Goal: Browse casually

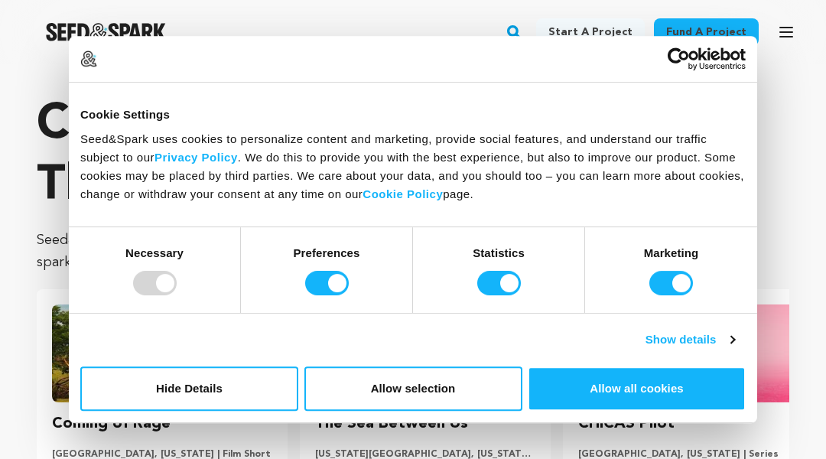
scroll to position [4502, 0]
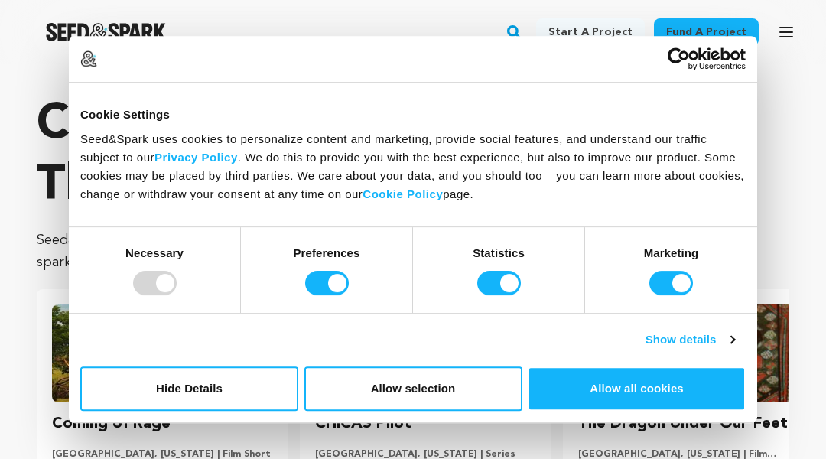
scroll to position [4502, 0]
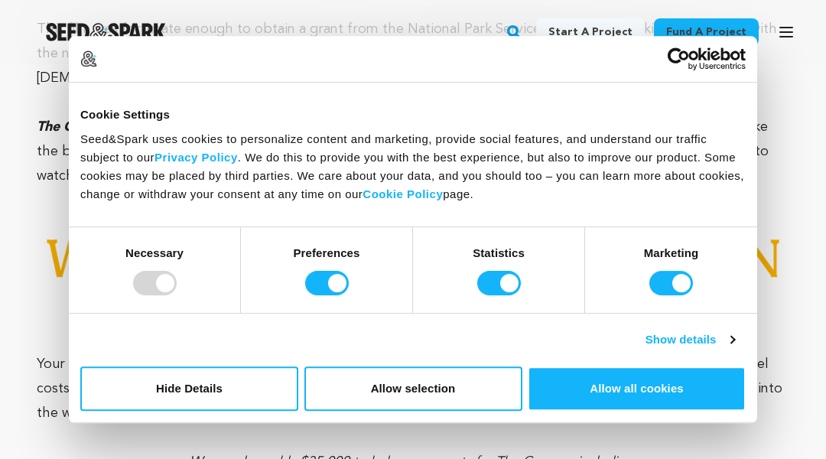
scroll to position [7424, 0]
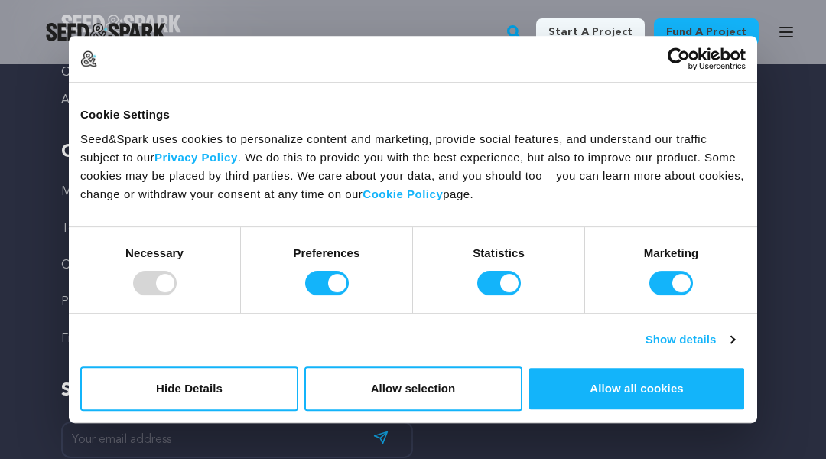
scroll to position [6729, 0]
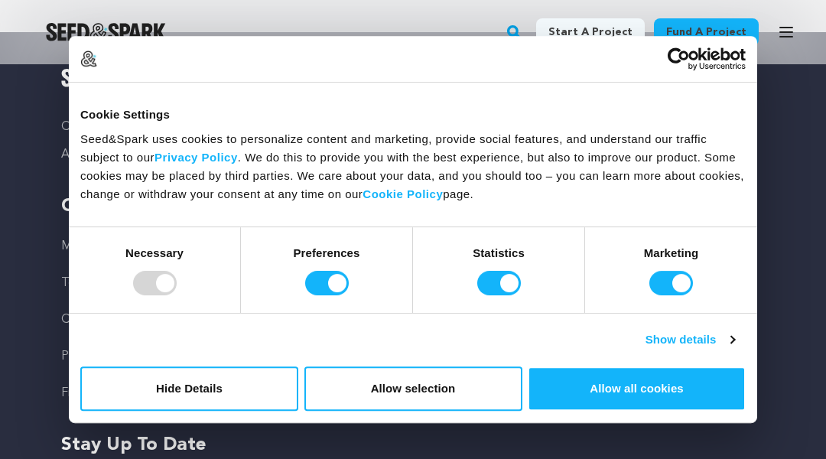
scroll to position [5040, 0]
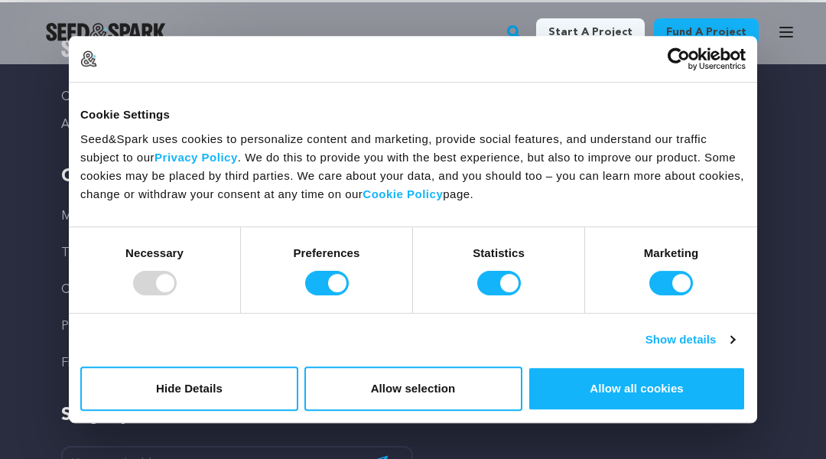
scroll to position [5492, 0]
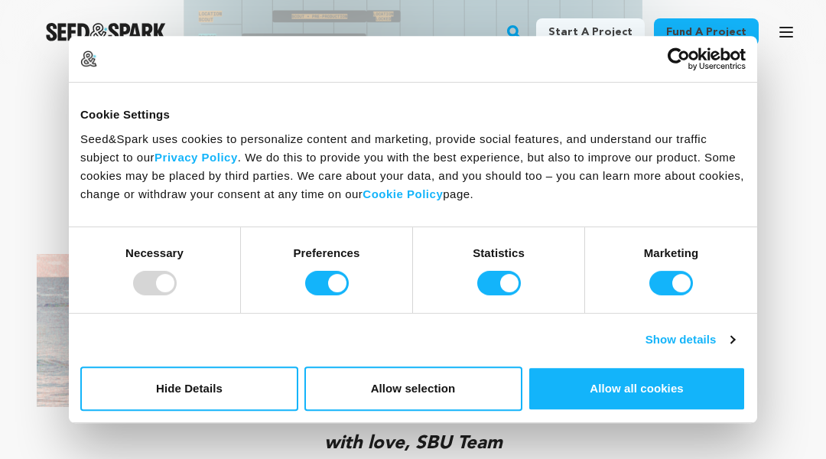
scroll to position [7761, 0]
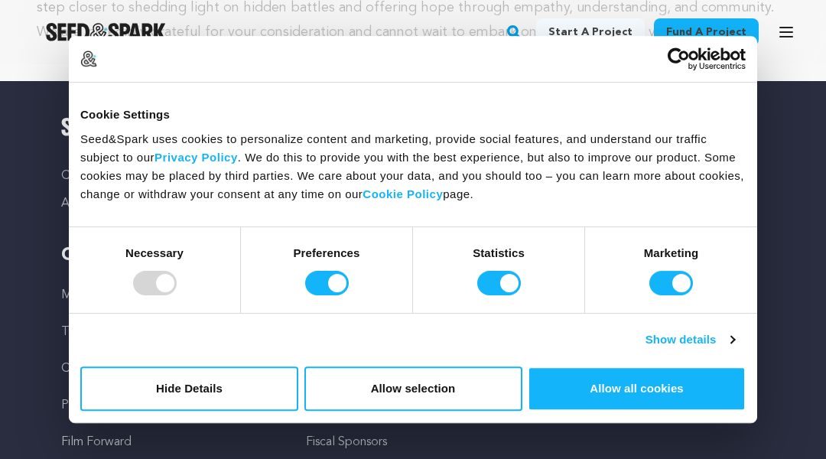
scroll to position [13091, 0]
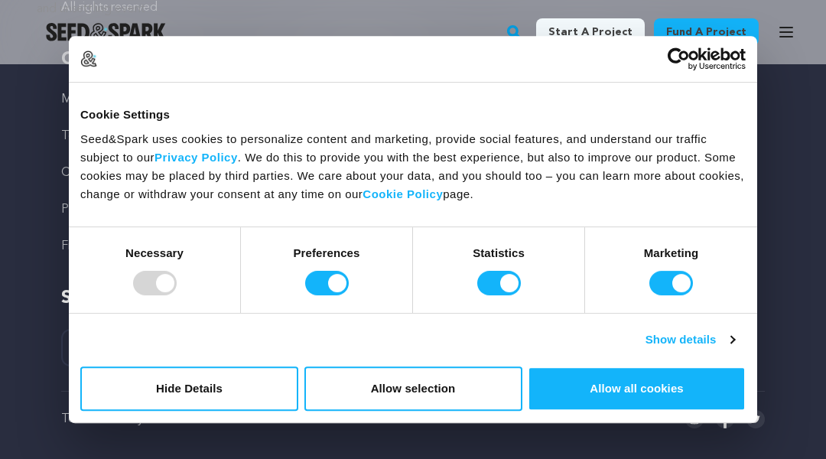
scroll to position [10232, 0]
